Goal: Find specific page/section: Find specific page/section

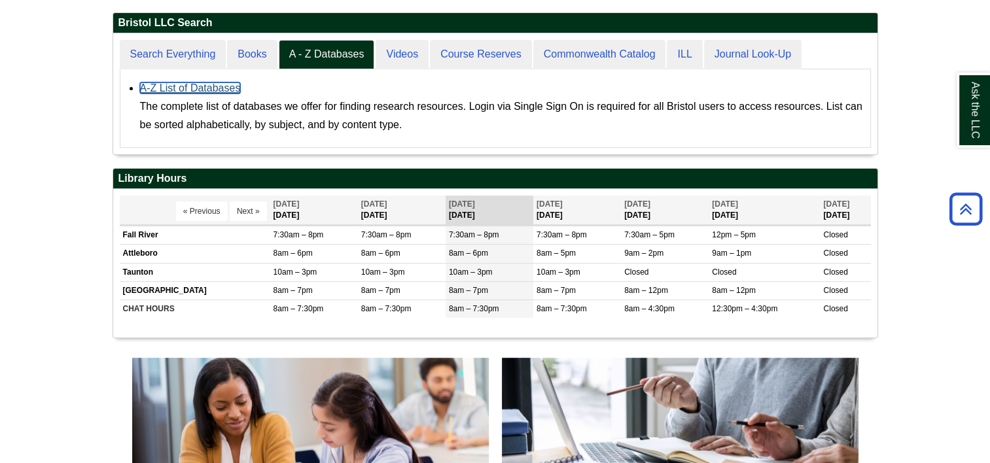
click at [196, 90] on link "A-Z List of Databases" at bounding box center [190, 87] width 101 height 11
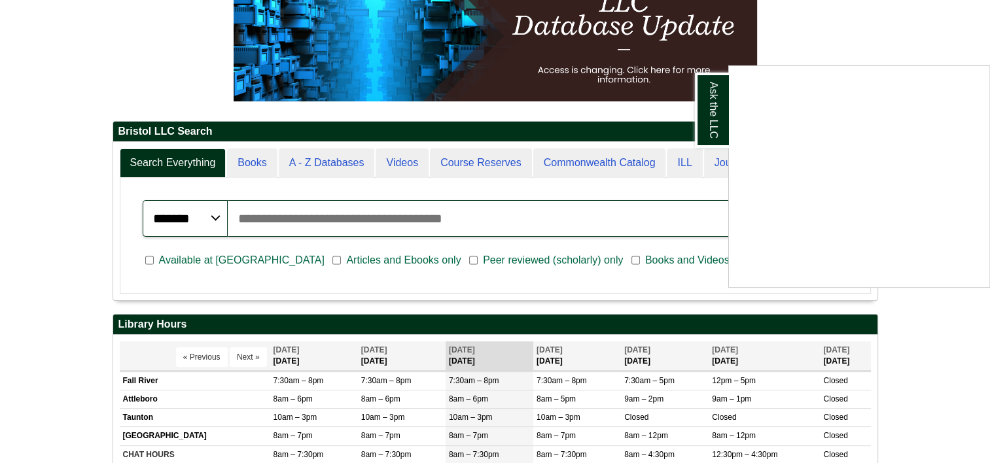
scroll to position [262, 0]
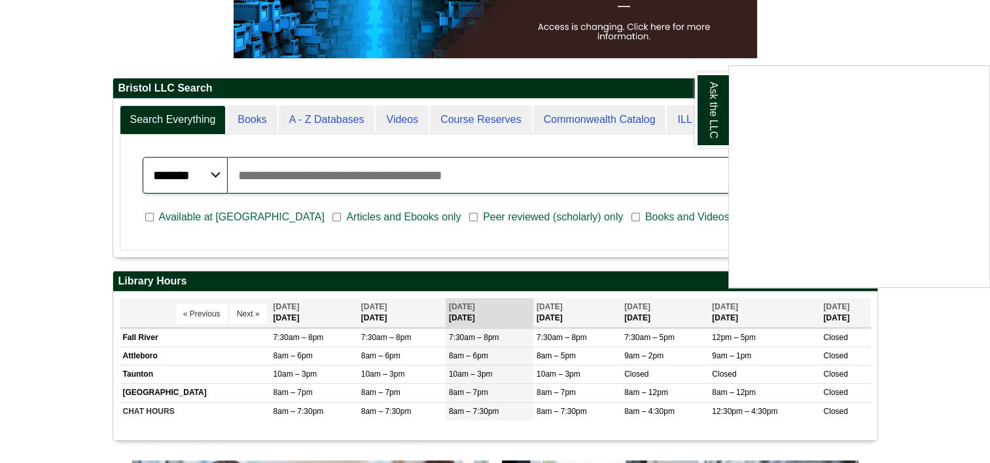
click at [311, 120] on div "Ask the LLC" at bounding box center [495, 231] width 990 height 463
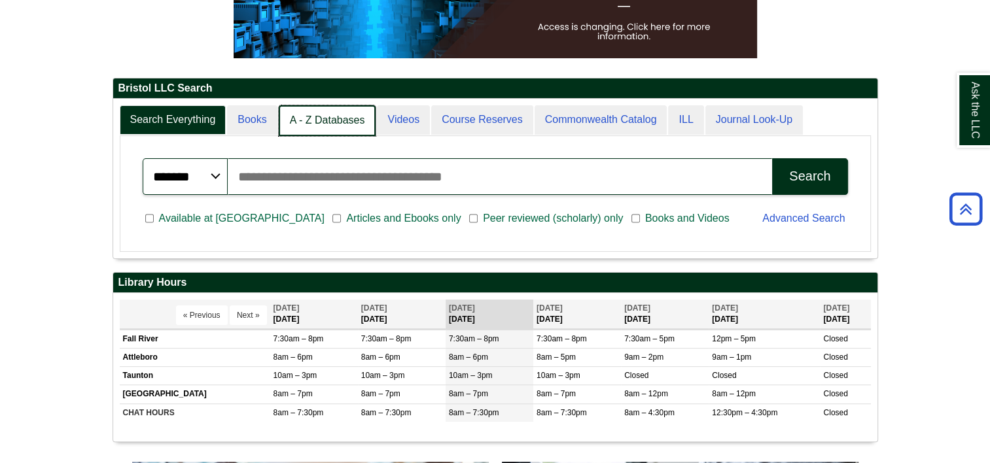
scroll to position [7, 6]
click at [324, 118] on link "A - Z Databases" at bounding box center [328, 120] width 98 height 31
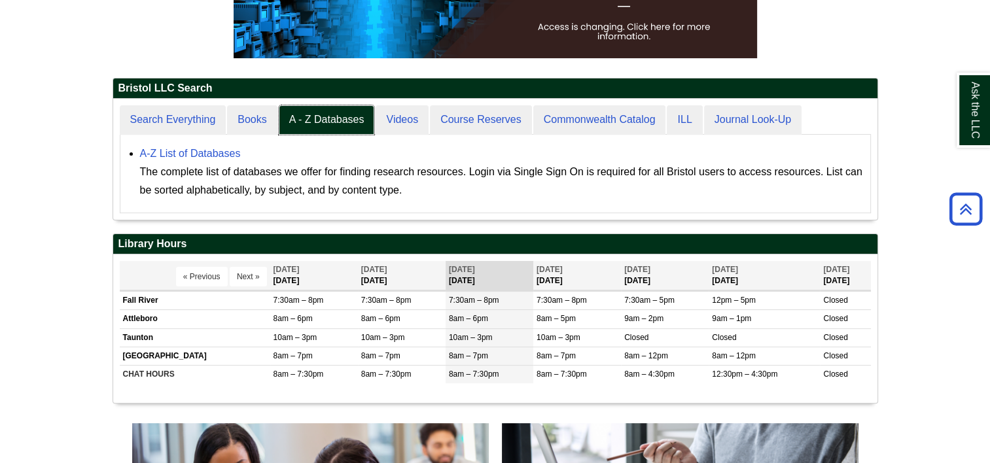
scroll to position [120, 764]
click at [199, 152] on link "A-Z List of Databases" at bounding box center [190, 153] width 101 height 11
